Goal: Task Accomplishment & Management: Use online tool/utility

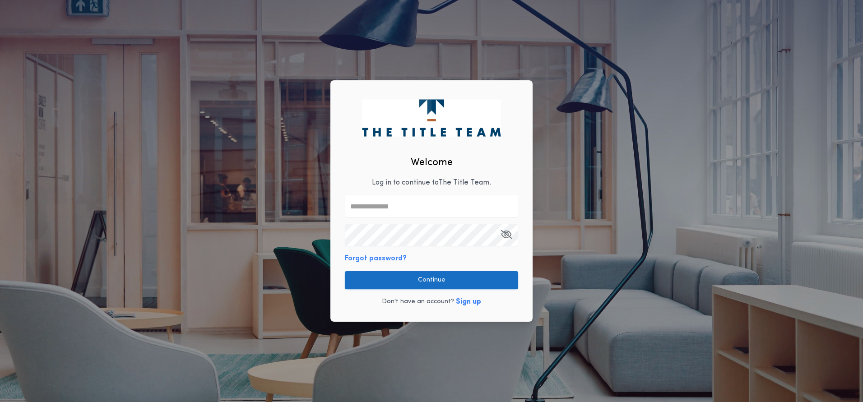
type input "**********"
click at [395, 277] on button "Continue" at bounding box center [431, 280] width 173 height 18
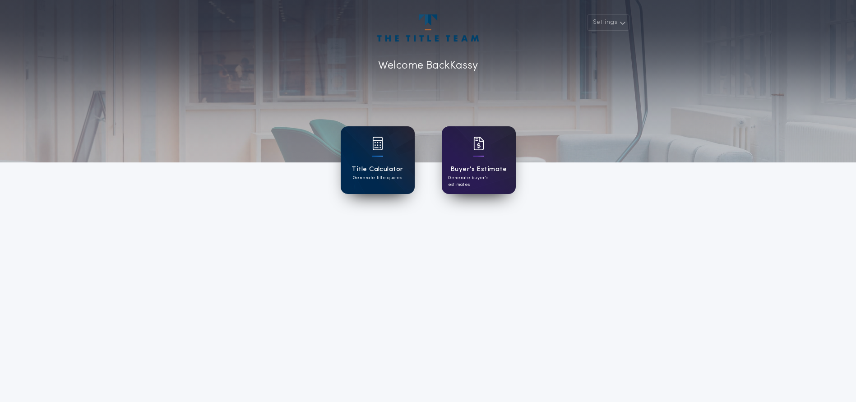
click at [381, 154] on div at bounding box center [377, 149] width 11 height 25
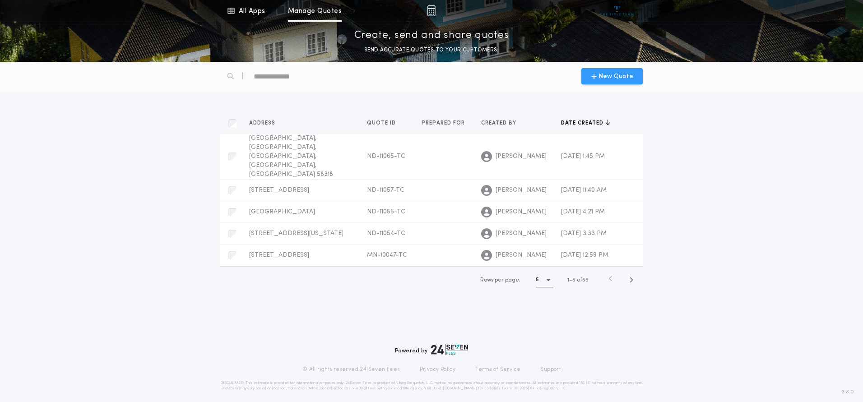
click at [601, 79] on span "New Quote" at bounding box center [616, 76] width 35 height 9
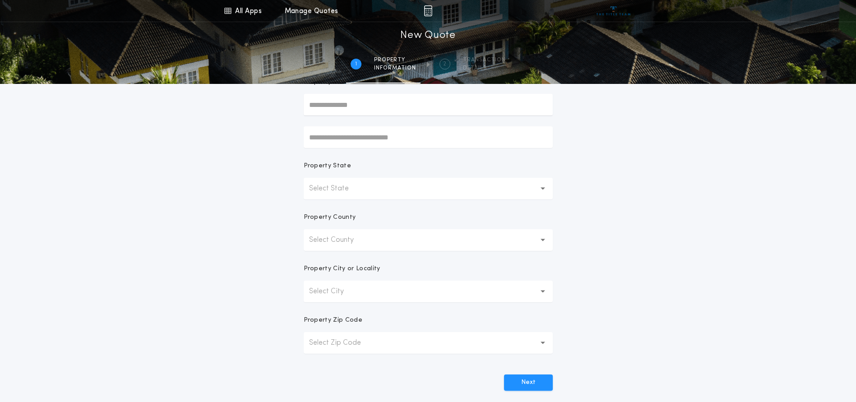
scroll to position [45, 0]
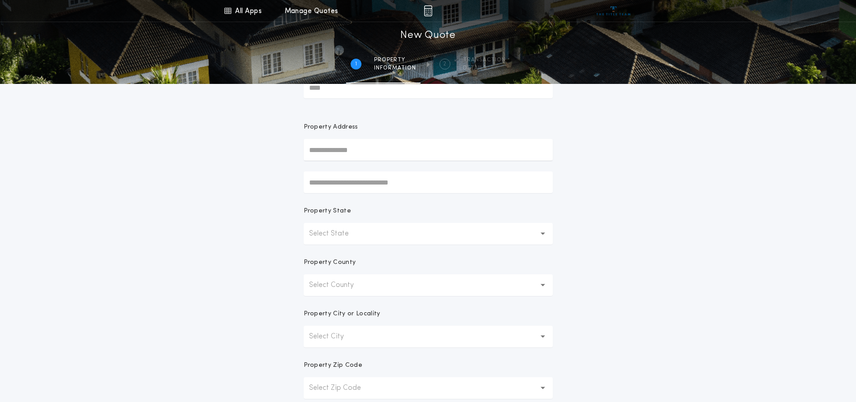
click at [344, 233] on p "Select State" at bounding box center [336, 233] width 54 height 11
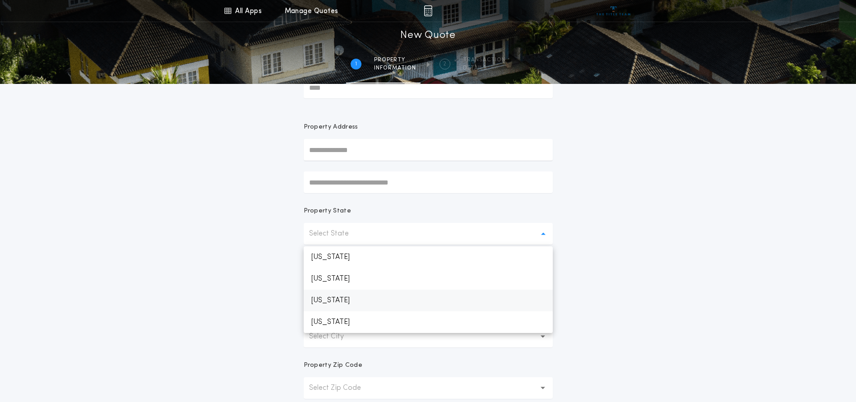
click at [336, 299] on p "[US_STATE]" at bounding box center [428, 301] width 249 height 22
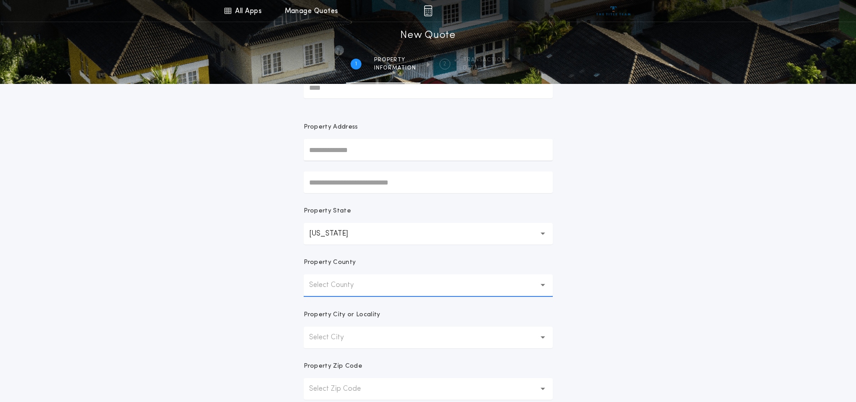
click at [339, 292] on button "Select County" at bounding box center [428, 285] width 249 height 22
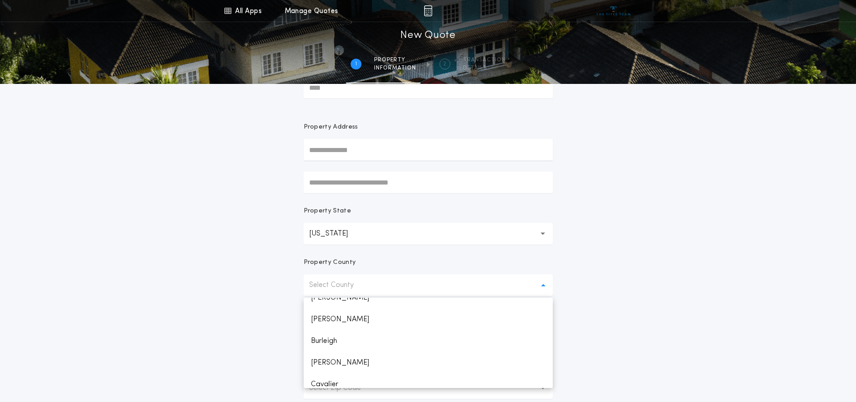
scroll to position [135, 0]
click at [323, 342] on p "[PERSON_NAME]" at bounding box center [428, 347] width 249 height 22
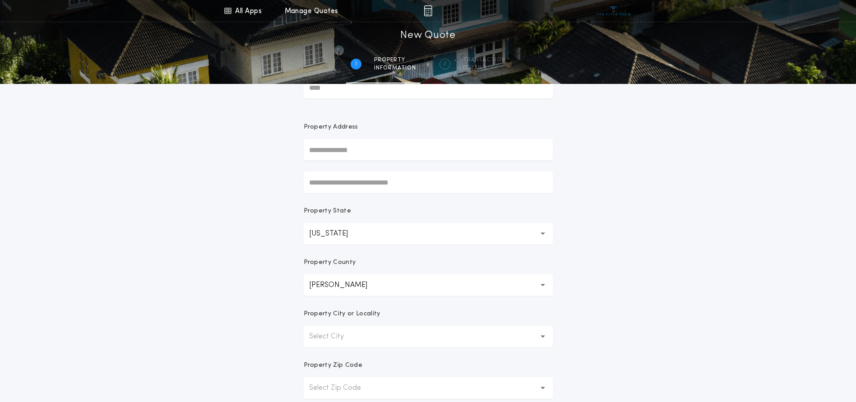
click at [686, 282] on div "All Apps Title Calculator Buyer's Estimate Menu All Apps Manage Quotes 1 /2 New…" at bounding box center [428, 213] width 856 height 516
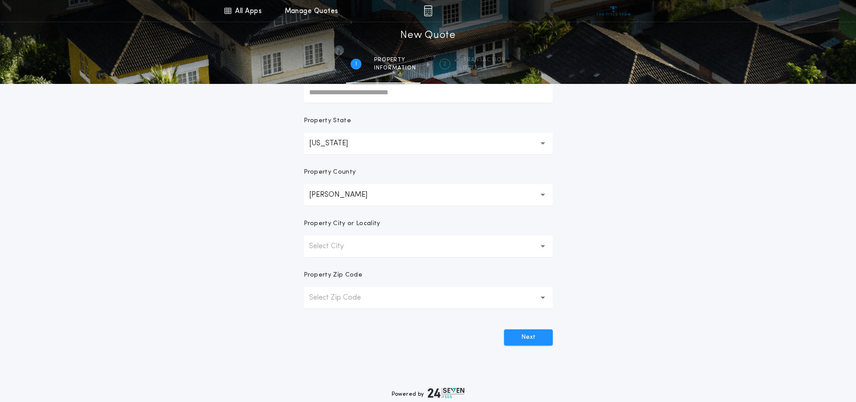
click at [362, 240] on button "Select City" at bounding box center [428, 247] width 249 height 22
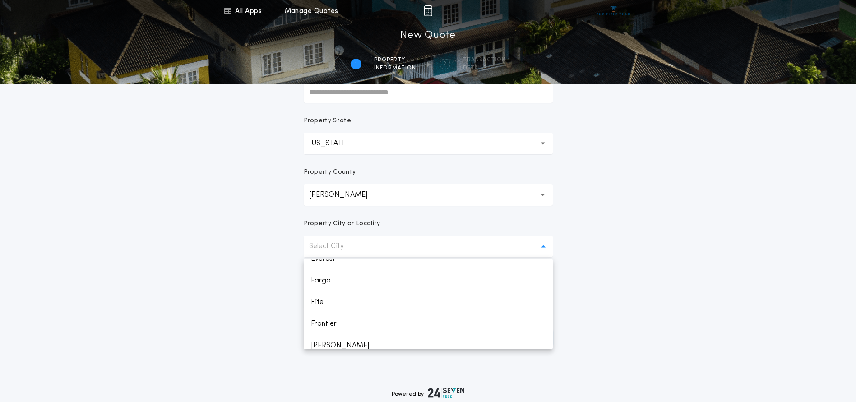
scroll to position [361, 0]
click at [330, 283] on p "Fargo" at bounding box center [428, 277] width 249 height 22
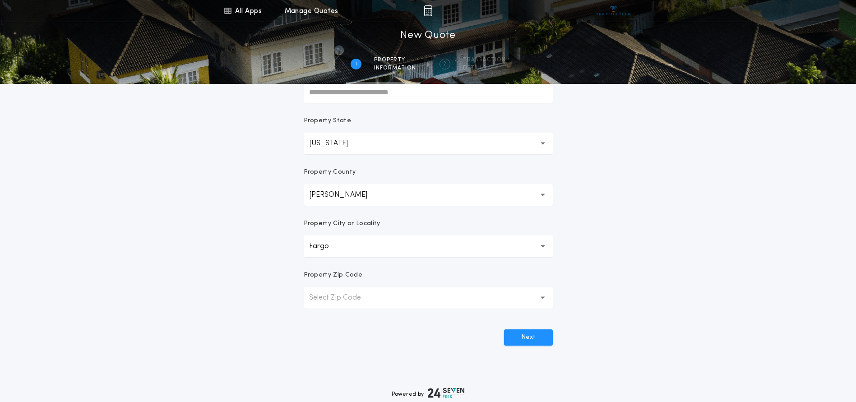
click at [349, 300] on p "Select Zip Code" at bounding box center [342, 298] width 66 height 11
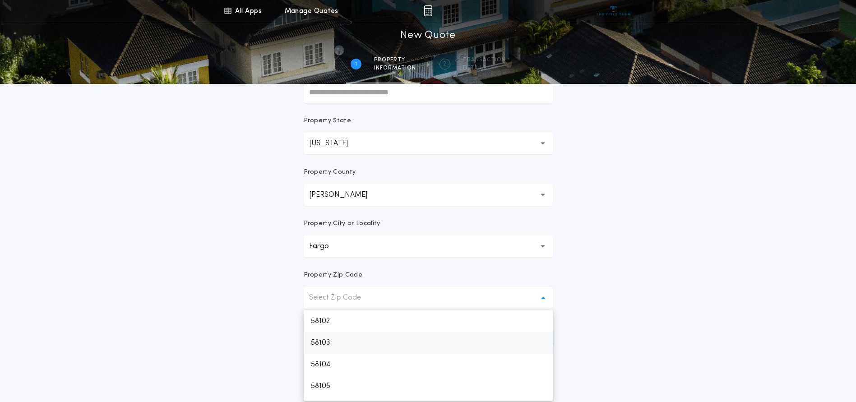
click at [361, 342] on p "58103" at bounding box center [428, 343] width 249 height 22
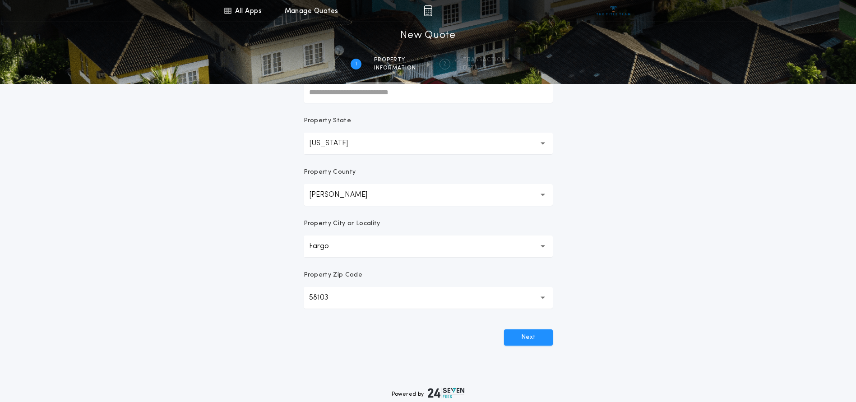
click at [632, 225] on div "All Apps Title Calculator Buyer's Estimate Menu All Apps Manage Quotes 1 /2 New…" at bounding box center [428, 123] width 856 height 516
click at [542, 339] on button "Next" at bounding box center [528, 338] width 49 height 16
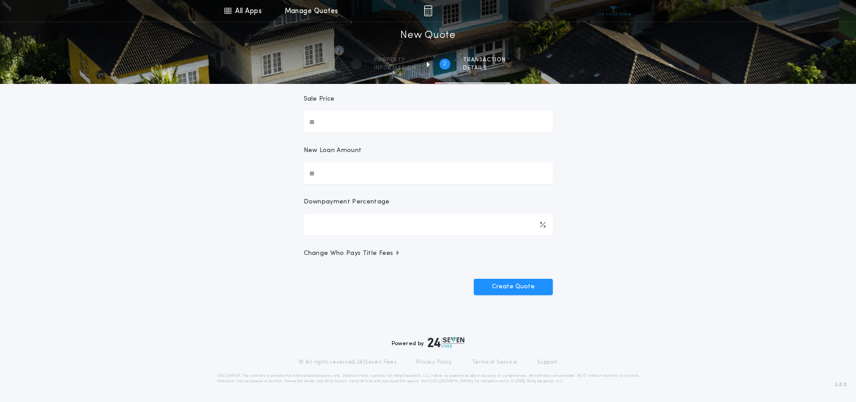
scroll to position [0, 0]
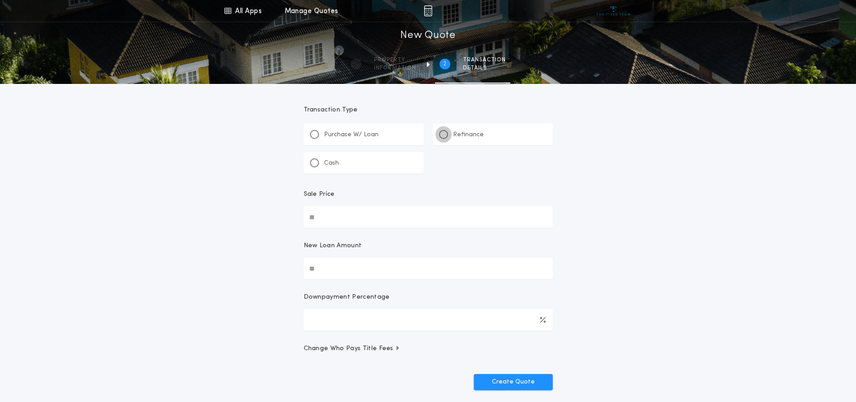
click at [446, 132] on div at bounding box center [443, 134] width 9 height 9
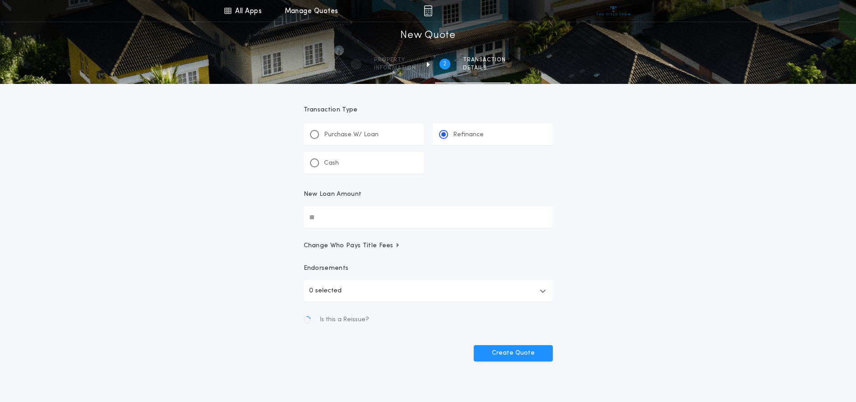
click at [379, 213] on input "New Loan Amount" at bounding box center [428, 217] width 249 height 22
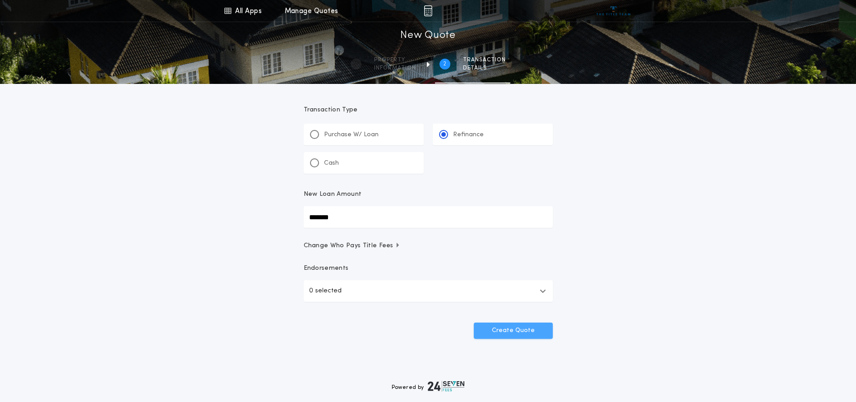
type input "*******"
click at [516, 333] on button "Create Quote" at bounding box center [513, 331] width 79 height 16
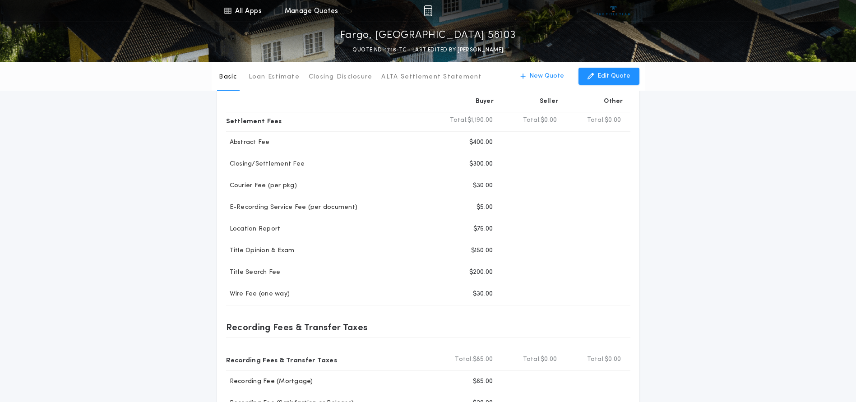
scroll to position [135, 0]
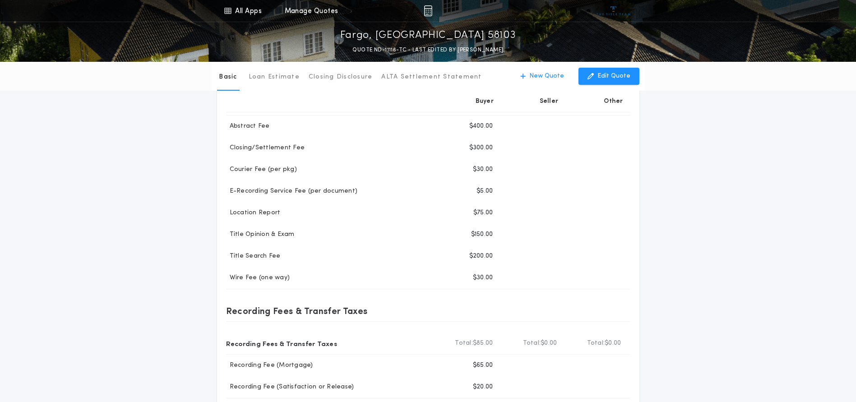
drag, startPoint x: 754, startPoint y: 188, endPoint x: 663, endPoint y: 153, distance: 98.2
click at [754, 188] on div "Basic Loan Estimate Closing Disclosure ALTA Settlement Statement Basic New Quot…" at bounding box center [428, 195] width 856 height 539
click at [543, 75] on p "New Quote" at bounding box center [546, 76] width 35 height 9
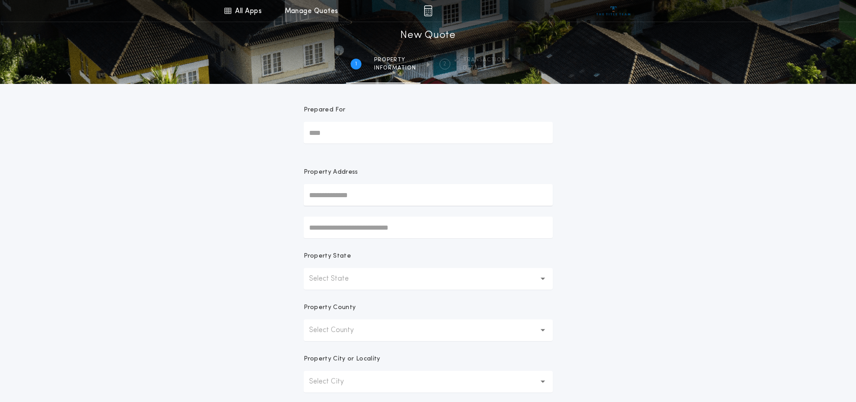
click at [294, 14] on link "Manage Quotes" at bounding box center [312, 11] width 54 height 22
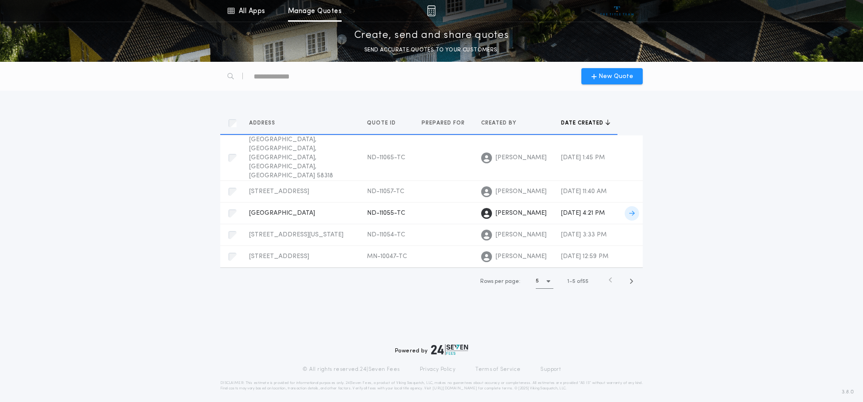
click at [283, 210] on span "[GEOGRAPHIC_DATA]" at bounding box center [282, 213] width 66 height 7
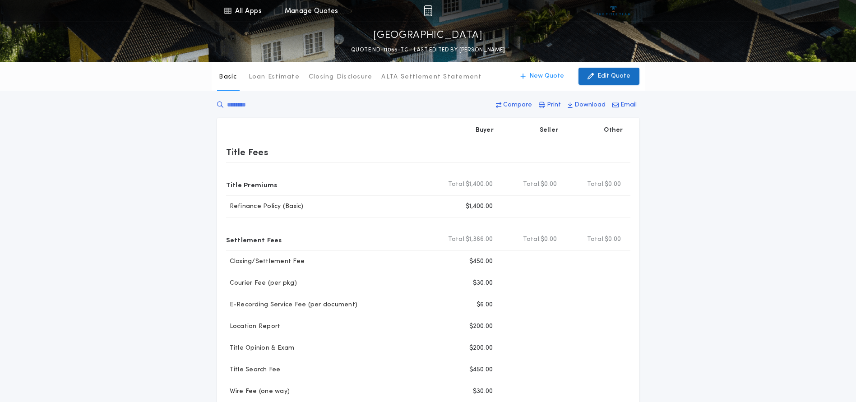
click at [605, 77] on p "Edit Quote" at bounding box center [614, 76] width 33 height 9
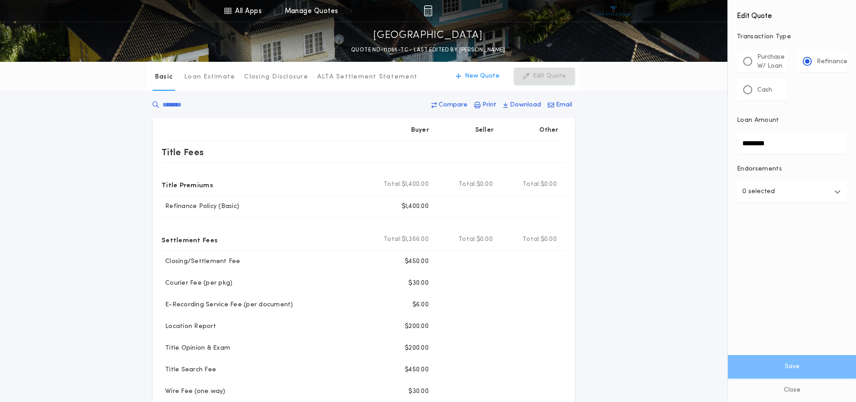
drag, startPoint x: 765, startPoint y: 56, endPoint x: 766, endPoint y: 65, distance: 9.0
click at [765, 57] on p "Purchase W/ Loan" at bounding box center [771, 62] width 28 height 18
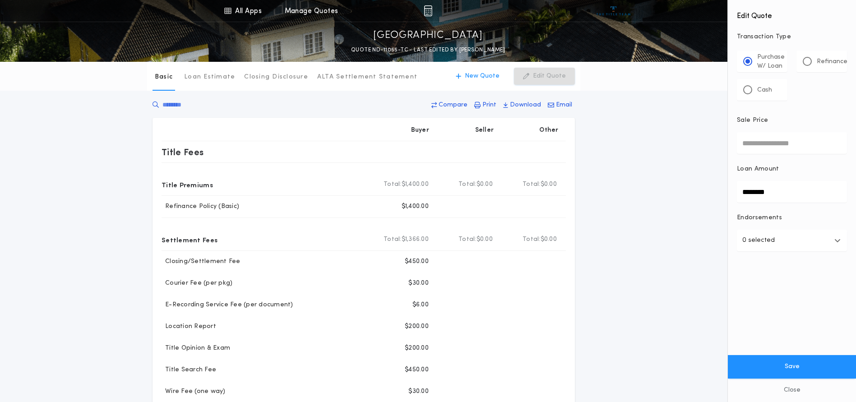
click at [791, 142] on input "Sale Price" at bounding box center [792, 143] width 110 height 22
drag, startPoint x: 604, startPoint y: 246, endPoint x: 607, endPoint y: 242, distance: 5.1
click at [604, 245] on div "Basic Loan Estimate Closing Disclosure ALTA Settlement Statement Basic New Quot…" at bounding box center [428, 321] width 856 height 518
click at [766, 153] on input "Sale Price" at bounding box center [792, 143] width 110 height 22
type input "********"
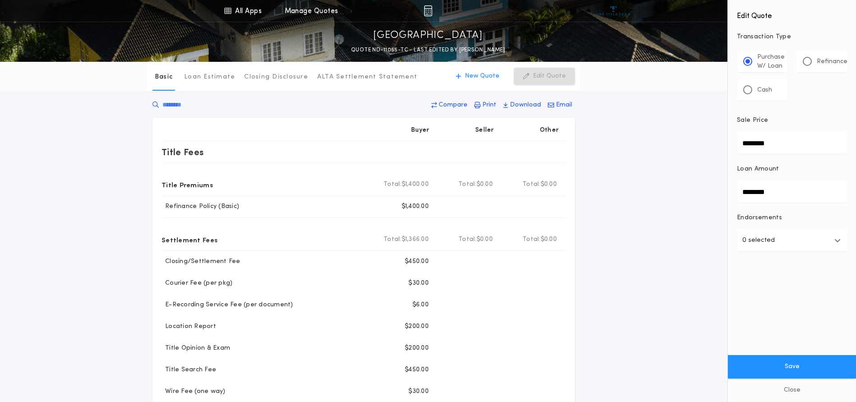
type input "********"
click at [728, 355] on button "Save" at bounding box center [792, 366] width 128 height 23
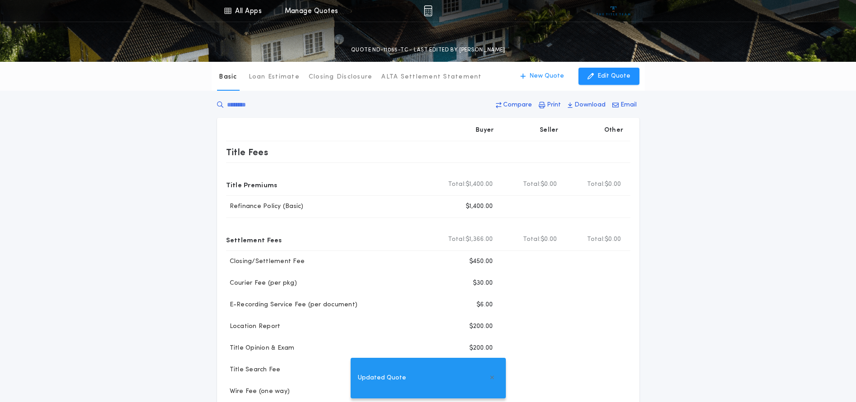
type input "********"
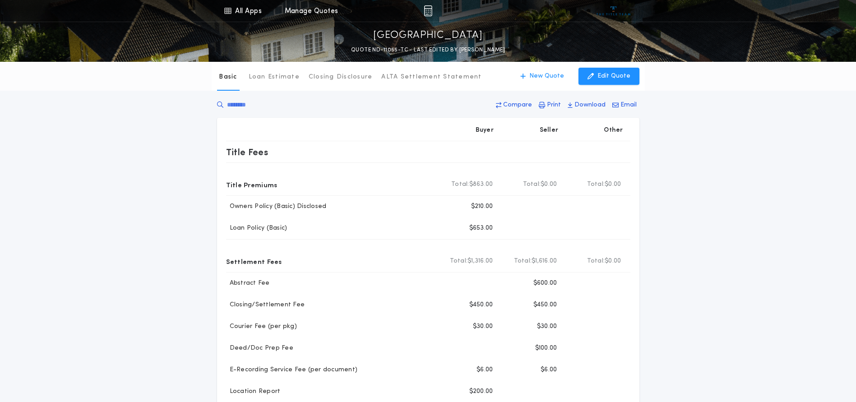
click at [713, 202] on div "Basic Loan Estimate Closing Disclosure ALTA Settlement Statement Basic New Quot…" at bounding box center [428, 370] width 856 height 616
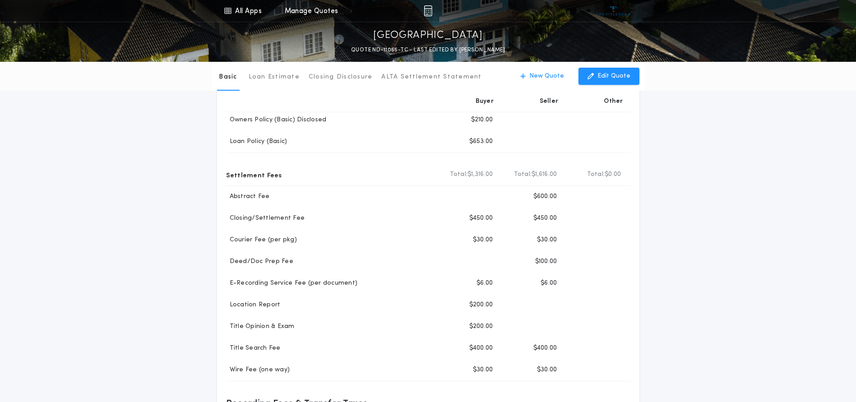
scroll to position [90, 0]
